Goal: Task Accomplishment & Management: Manage account settings

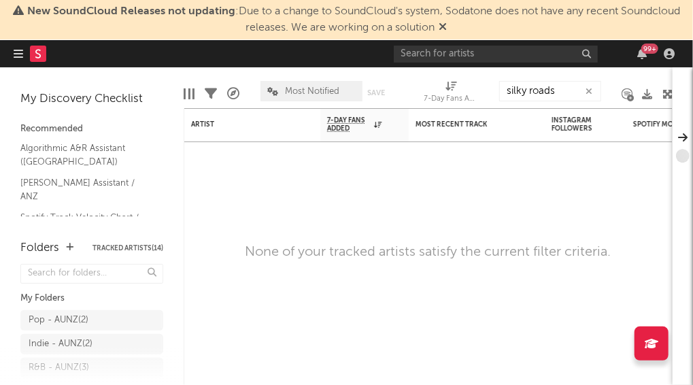
type input "silky roads"
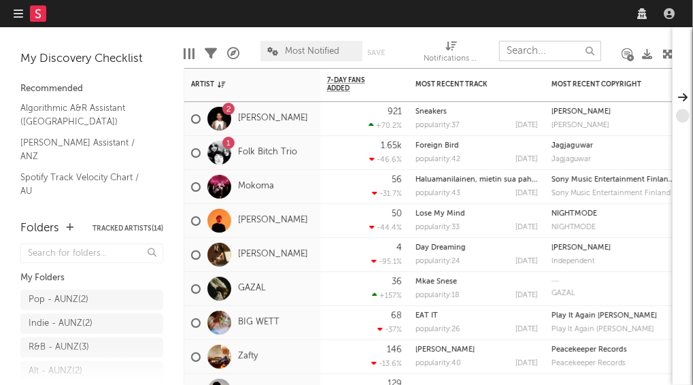
click at [554, 46] on input "text" at bounding box center [550, 51] width 102 height 20
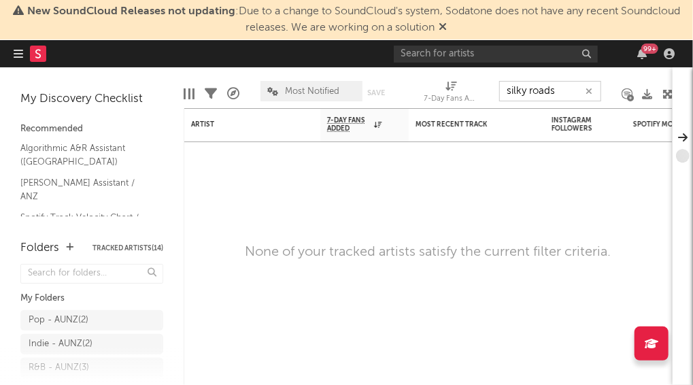
type input "silky roads"
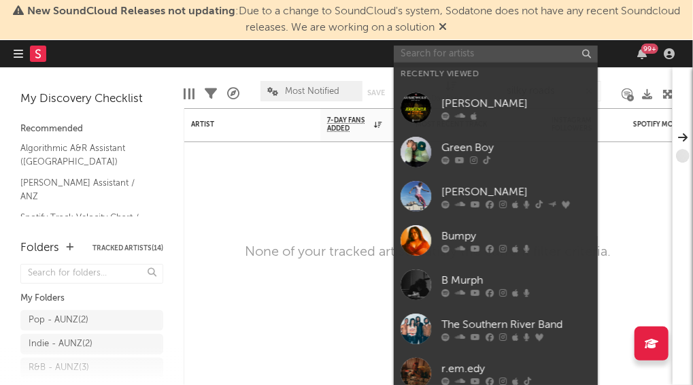
click at [524, 48] on input "text" at bounding box center [496, 54] width 204 height 17
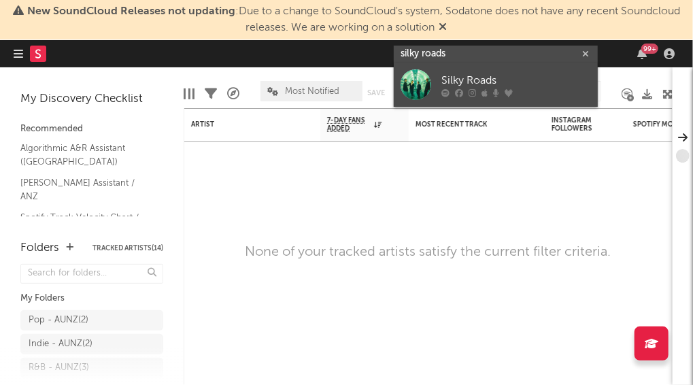
type input "silky roads"
click at [461, 71] on link "Silky Roads" at bounding box center [496, 85] width 204 height 44
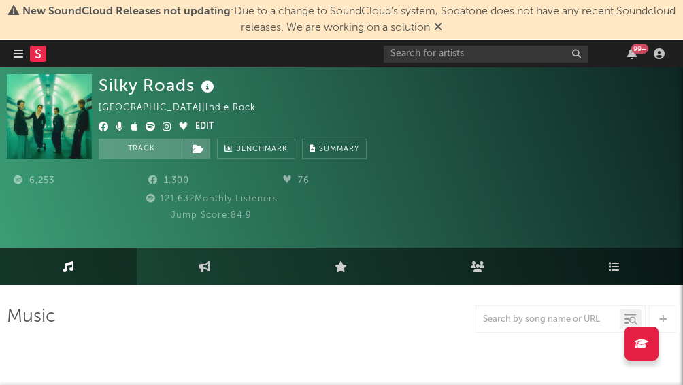
select select "6m"
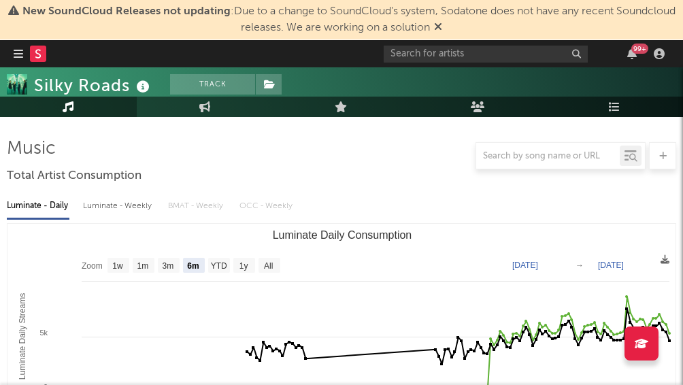
scroll to position [169, 0]
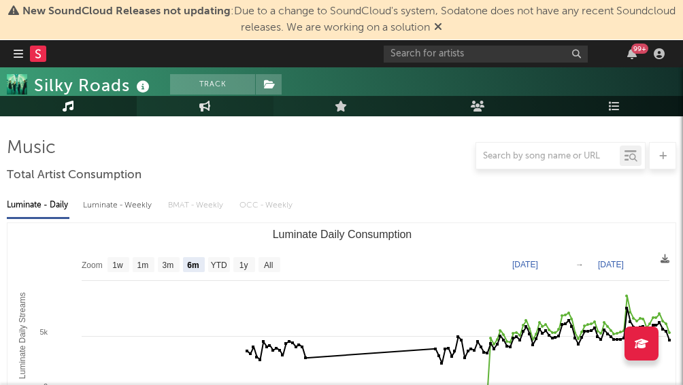
click at [216, 110] on link "Engagement" at bounding box center [205, 106] width 137 height 20
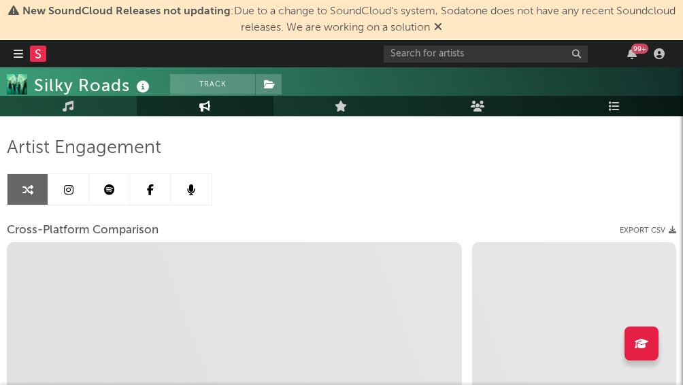
select select "1w"
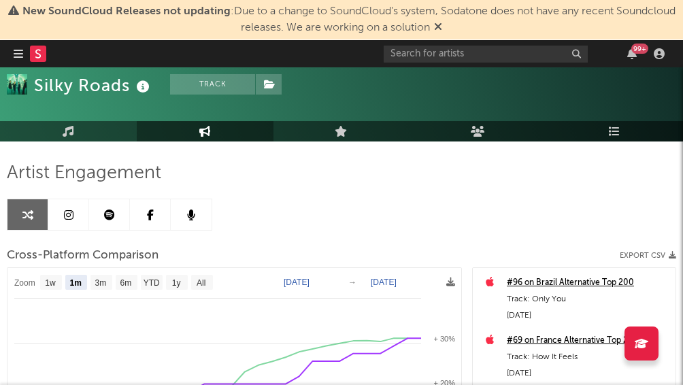
scroll to position [143, 0]
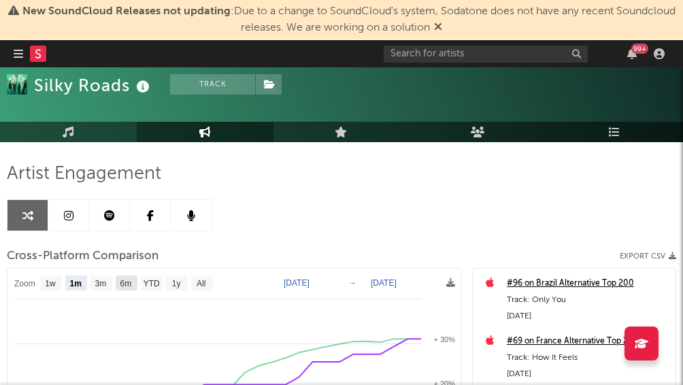
click at [132, 280] on text "6m" at bounding box center [126, 284] width 12 height 10
select select "6m"
type input "[DATE]"
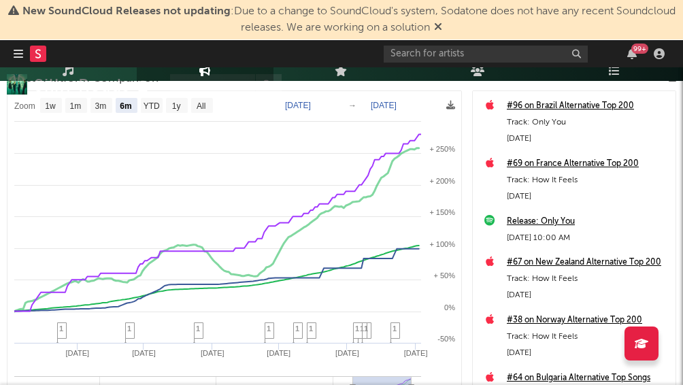
scroll to position [306, 0]
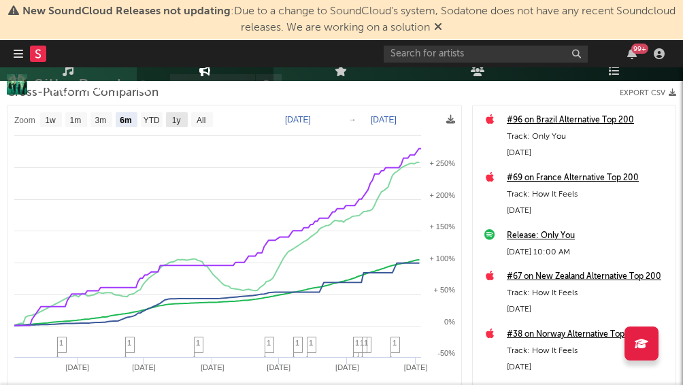
click at [178, 121] on text "1y" at bounding box center [176, 121] width 9 height 10
select select "1y"
type input "2024-09-03"
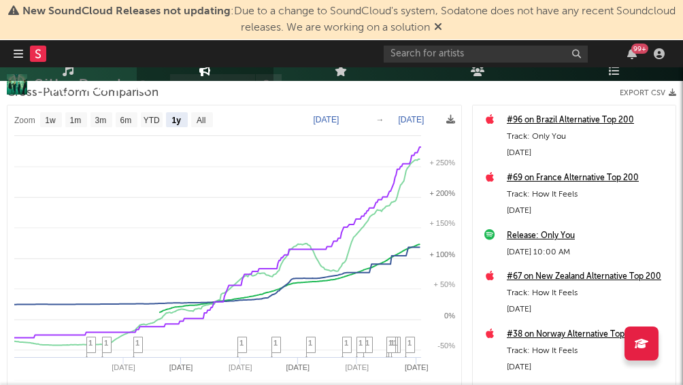
select select "1y"
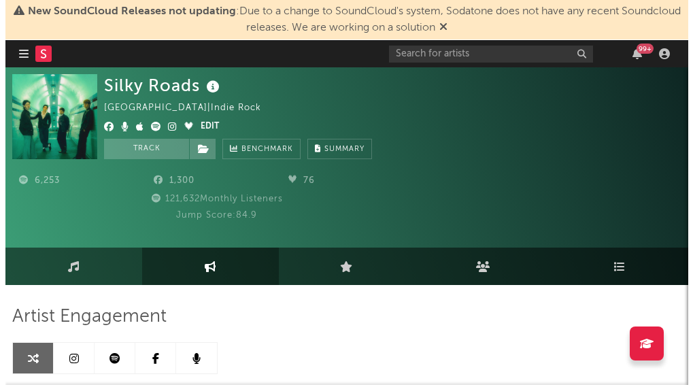
scroll to position [0, 0]
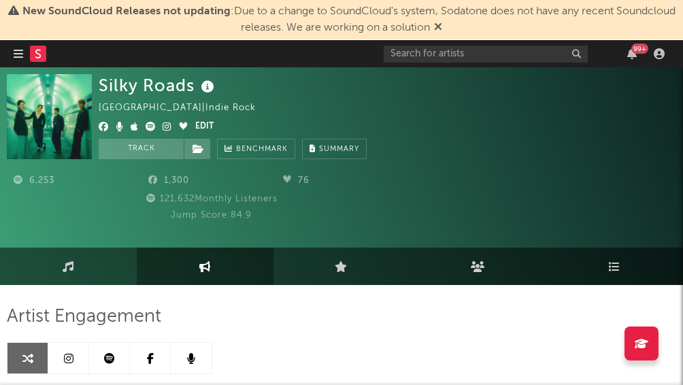
click at [203, 125] on button "Edit" at bounding box center [204, 127] width 18 height 16
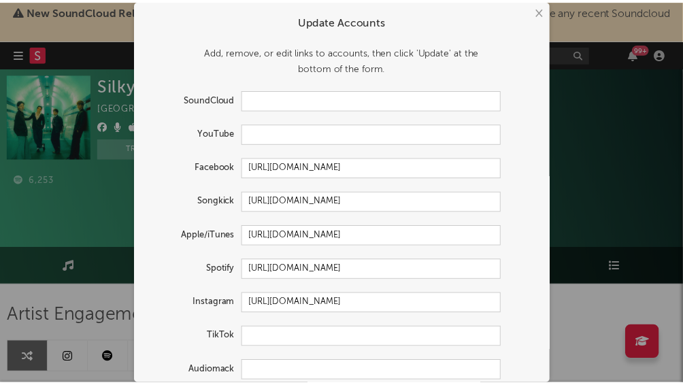
scroll to position [16, 0]
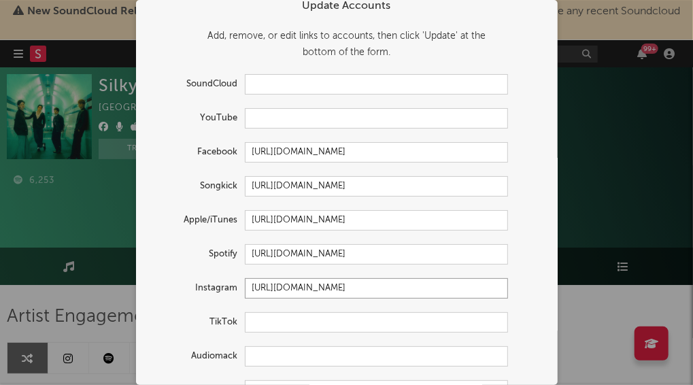
click at [374, 284] on input "https://www.instagram.com/_silkyroads/" at bounding box center [376, 288] width 263 height 20
click at [603, 80] on div "× Update Accounts Add, remove, or edit links to accounts, then click 'Update' a…" at bounding box center [346, 192] width 693 height 385
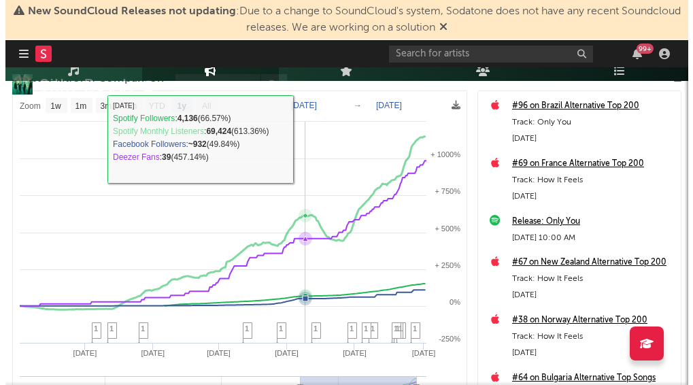
scroll to position [0, 0]
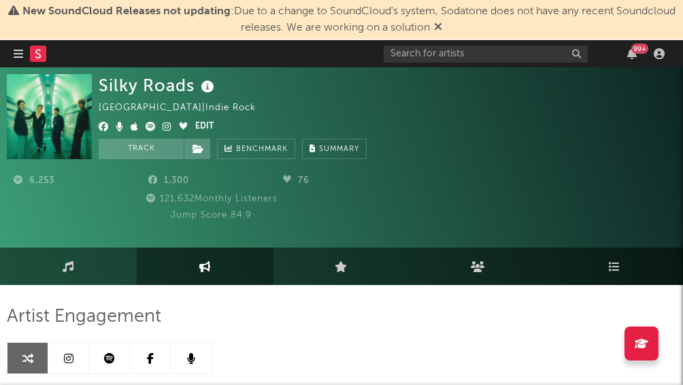
click at [204, 122] on button "Edit" at bounding box center [204, 127] width 18 height 16
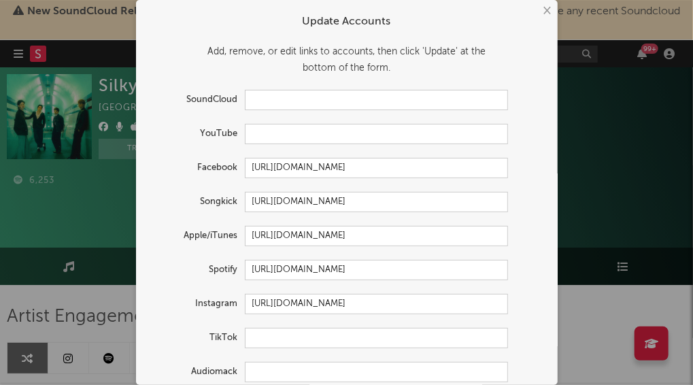
scroll to position [3, 0]
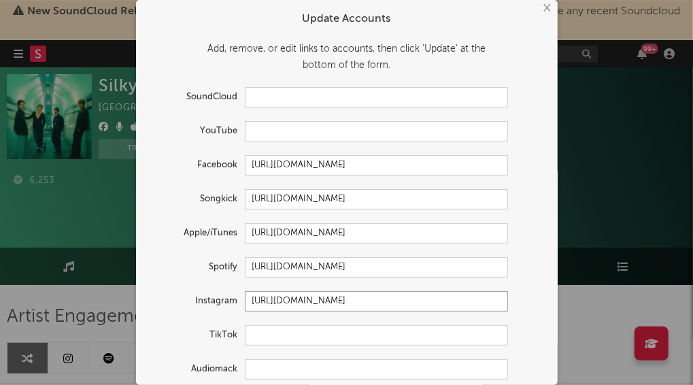
click at [277, 308] on input "https://www.instagram.com/_silkyroads/" at bounding box center [376, 301] width 263 height 20
paste input "silkyroadsmusic"
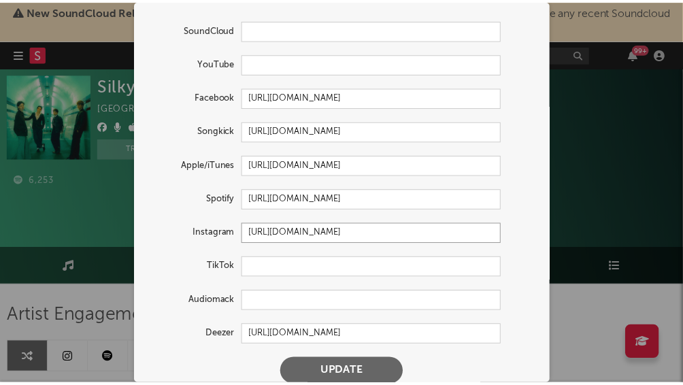
scroll to position [86, 0]
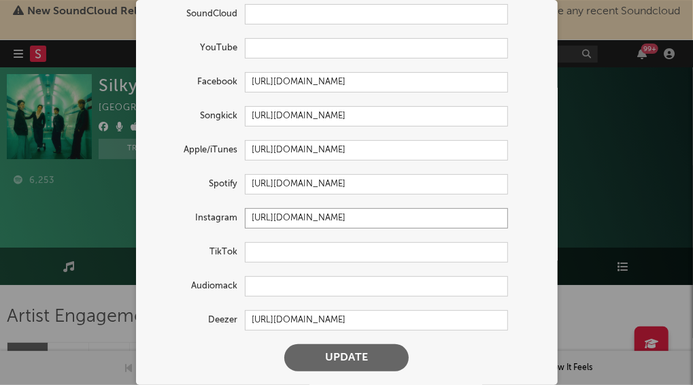
type input "[URL][DOMAIN_NAME]"
click at [346, 361] on button "Update" at bounding box center [346, 357] width 125 height 27
select select "1w"
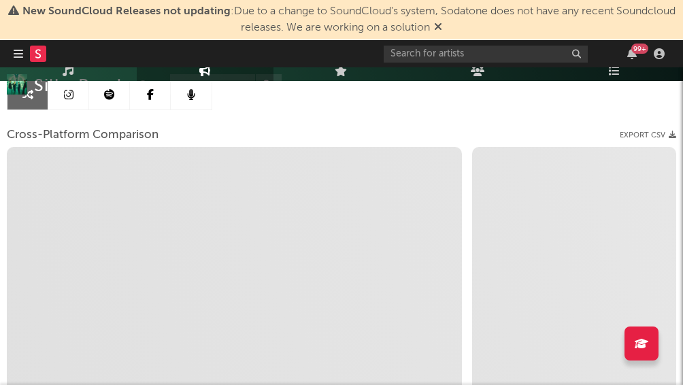
select select "1m"
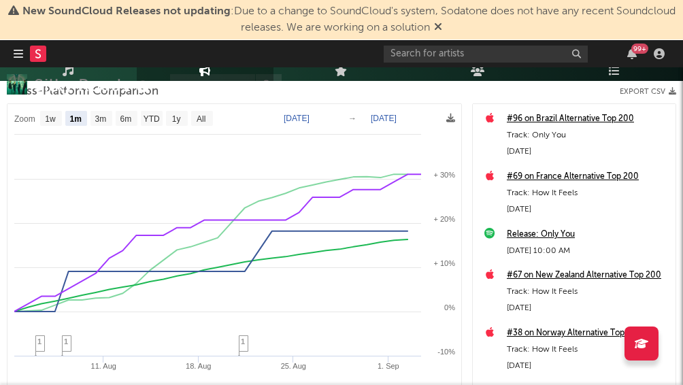
scroll to position [284, 0]
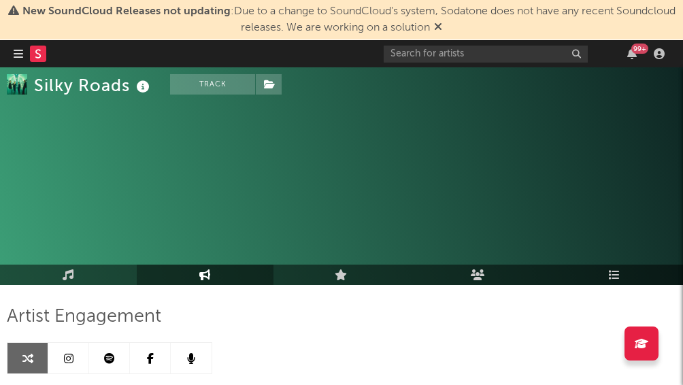
select select "1m"
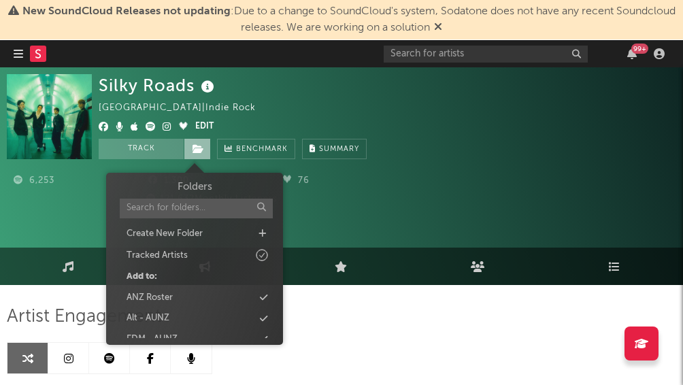
click at [204, 144] on span at bounding box center [197, 149] width 27 height 20
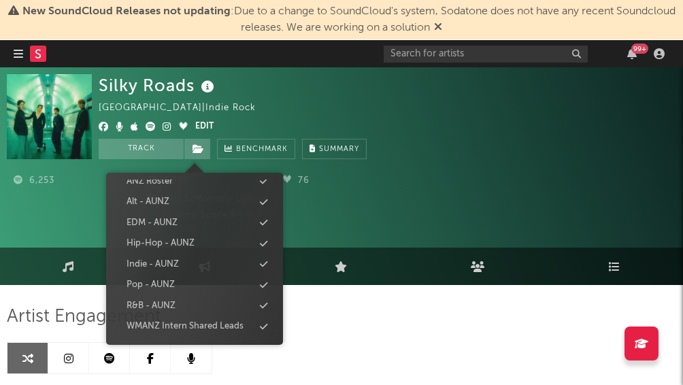
scroll to position [116, 0]
click at [165, 321] on div "WMANZ Intern Shared Leads" at bounding box center [185, 327] width 117 height 14
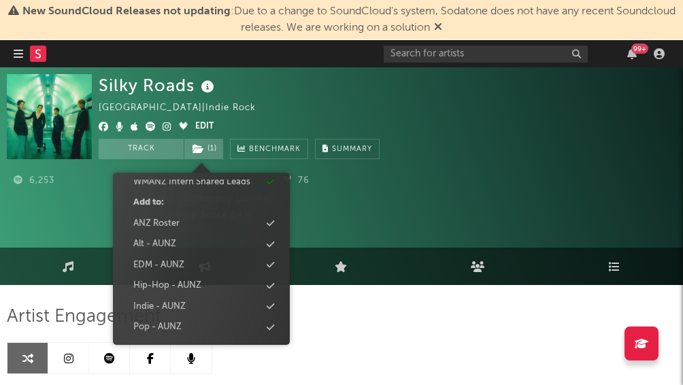
scroll to position [137, 0]
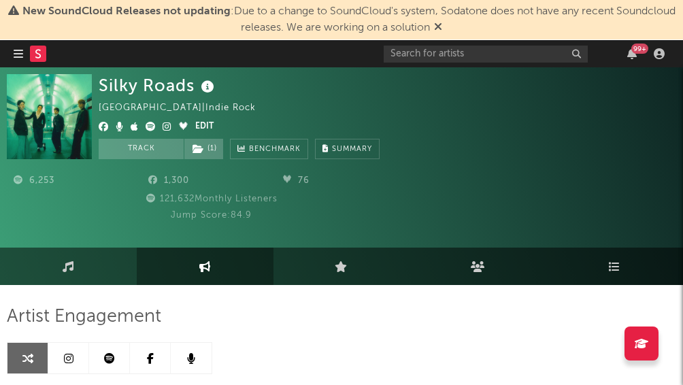
click at [448, 167] on div "6,253 1,300 76 121,632 Monthly Listeners Jump Score: 84.9" at bounding box center [341, 200] width 669 height 82
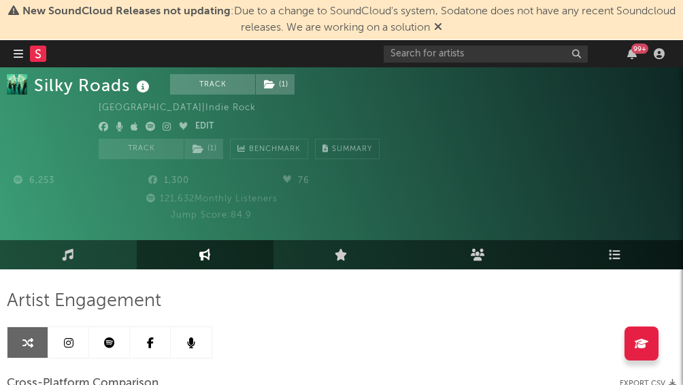
scroll to position [15, 0]
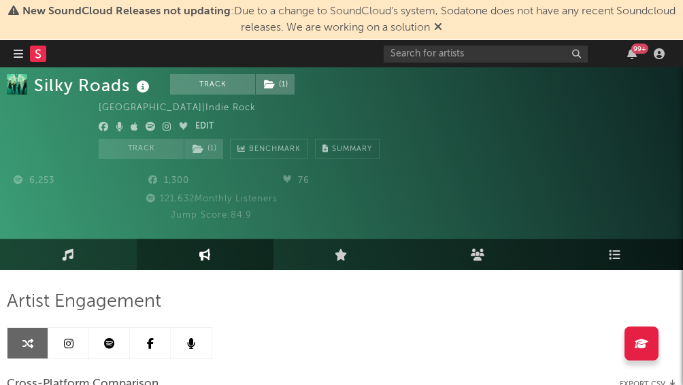
click at [88, 259] on link "Music" at bounding box center [68, 254] width 137 height 31
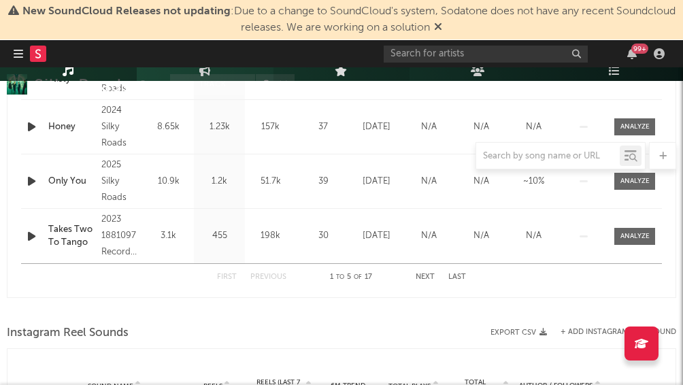
select select "6m"
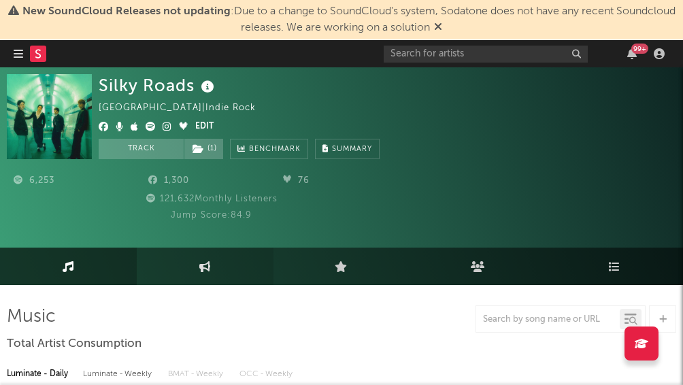
click at [213, 260] on link "Engagement" at bounding box center [205, 266] width 137 height 37
select select "1w"
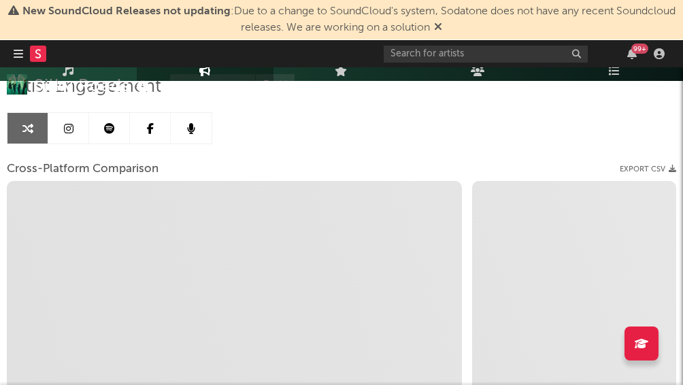
scroll to position [256, 0]
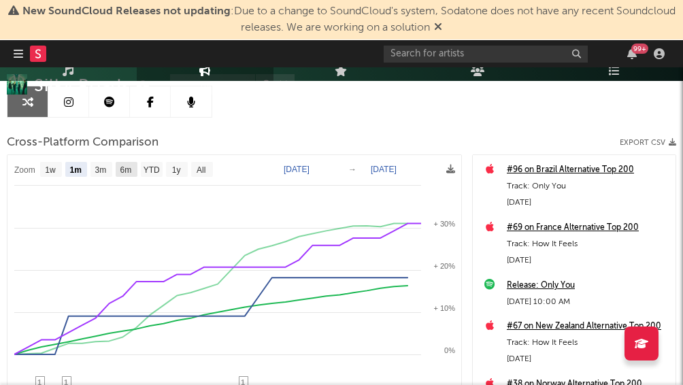
click at [127, 165] on text "6m" at bounding box center [126, 170] width 12 height 10
select select "6m"
type input "[DATE]"
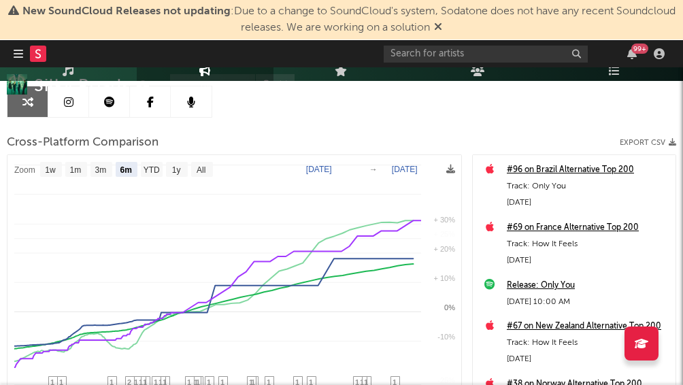
select select "6m"
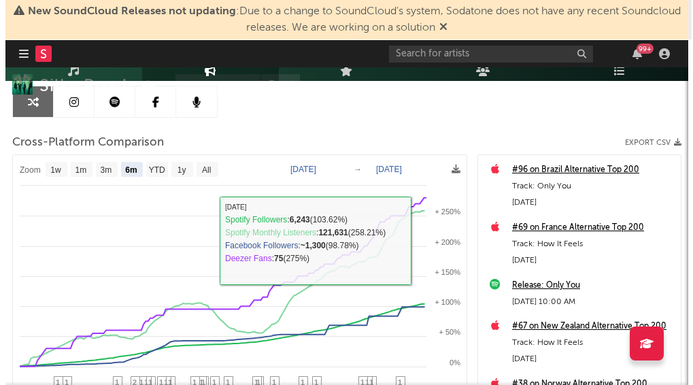
scroll to position [0, 0]
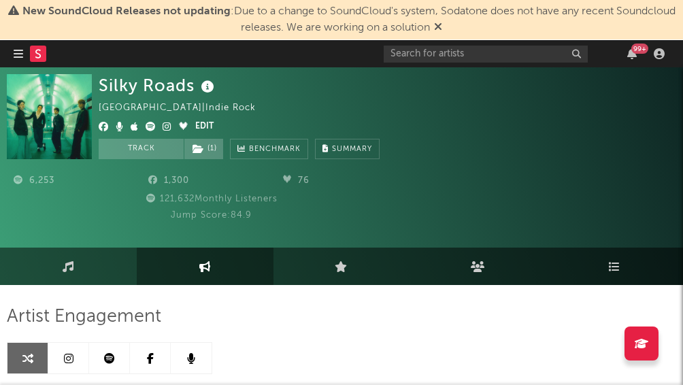
click at [199, 122] on button "Edit" at bounding box center [204, 127] width 18 height 16
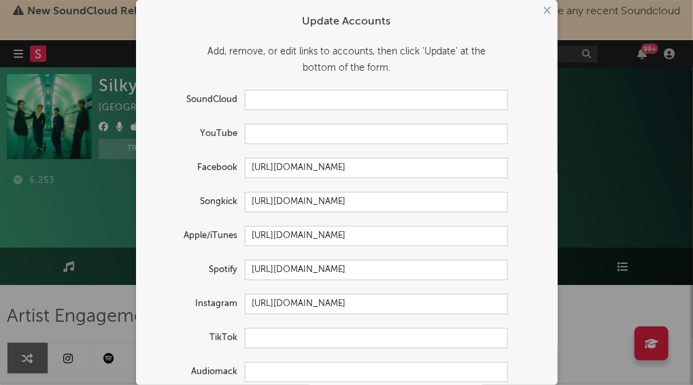
click at [542, 10] on button "×" at bounding box center [547, 10] width 15 height 15
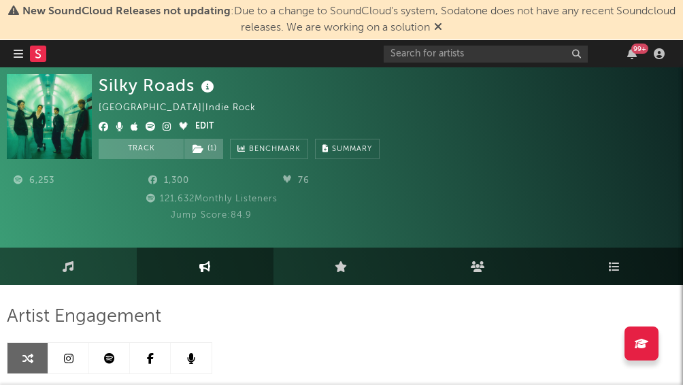
click at [207, 122] on button "Edit" at bounding box center [204, 127] width 18 height 16
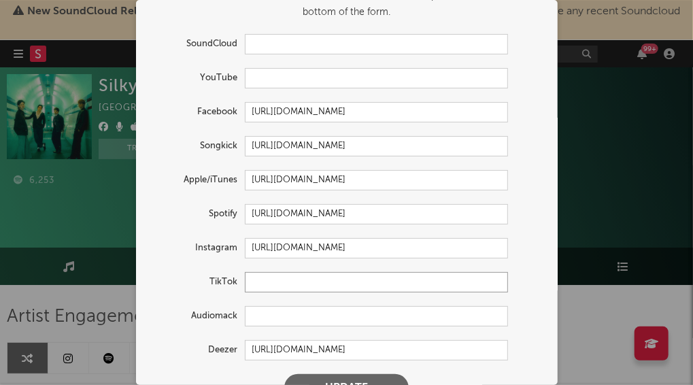
click at [270, 278] on input "text" at bounding box center [376, 282] width 263 height 20
paste input "[URL][DOMAIN_NAME][DOMAIN_NAME]"
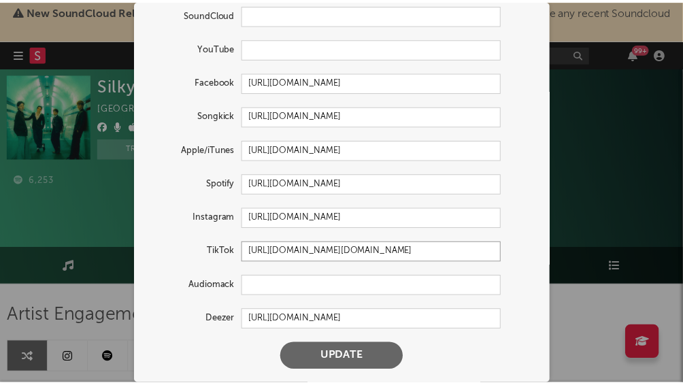
scroll to position [85, 0]
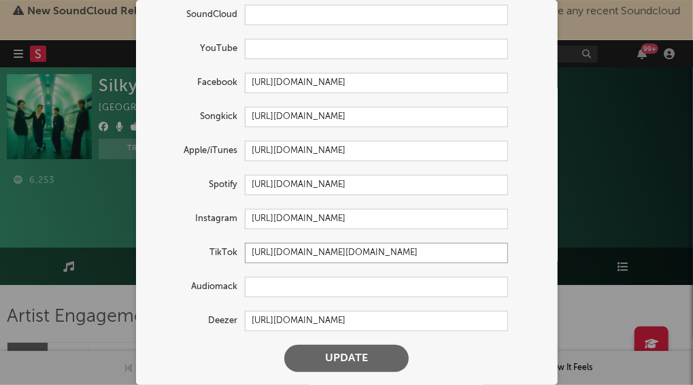
type input "[URL][DOMAIN_NAME][DOMAIN_NAME]"
click at [333, 360] on button "Update" at bounding box center [346, 358] width 125 height 27
select select "1w"
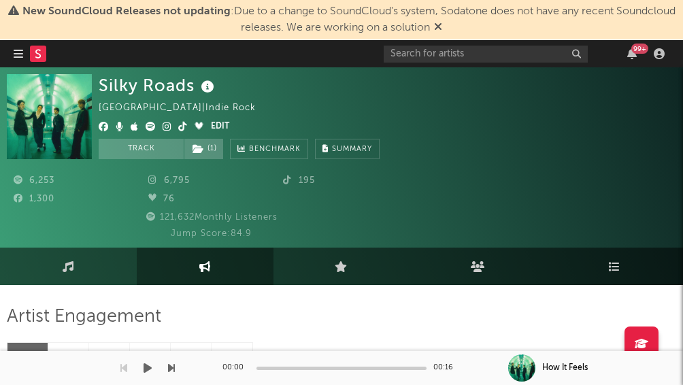
select select "1m"
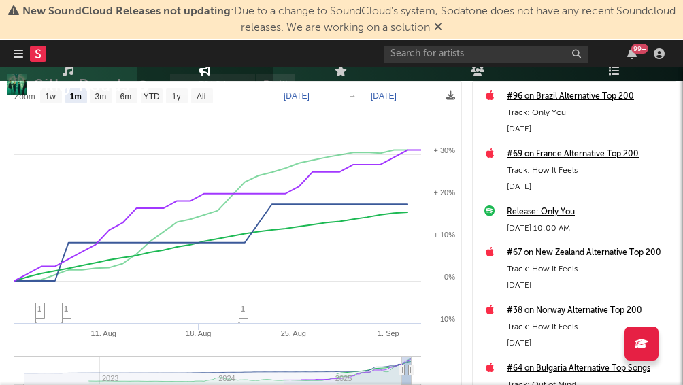
scroll to position [329, 0]
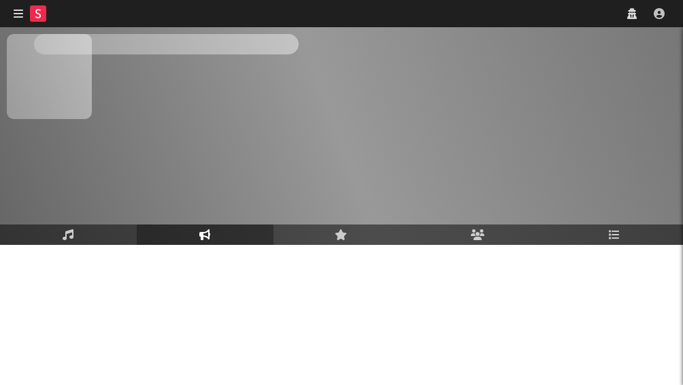
scroll to position [173, 0]
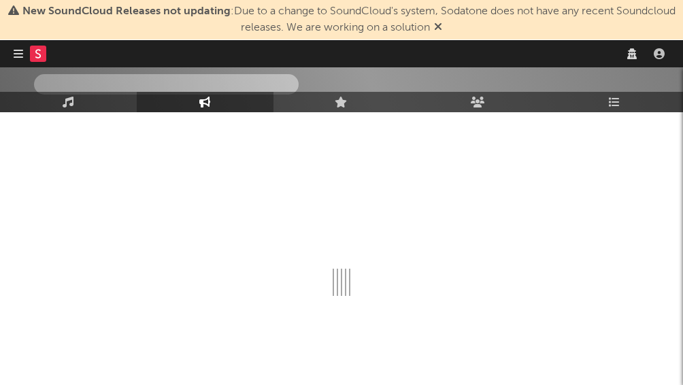
select select "1w"
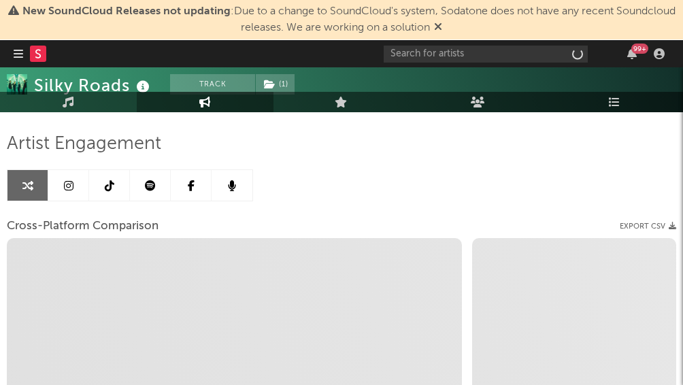
select select "1m"
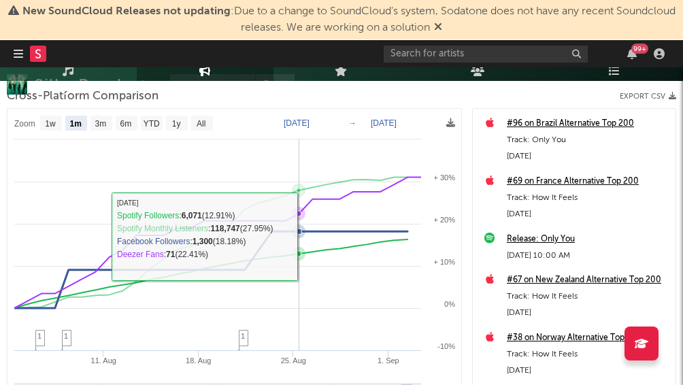
scroll to position [302, 0]
select select "1m"
